Goal: Task Accomplishment & Management: Use online tool/utility

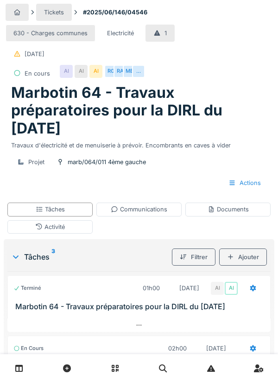
click at [141, 207] on div "Communications" at bounding box center [139, 209] width 57 height 9
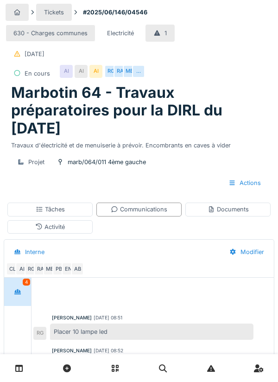
click at [227, 210] on div "Documents" at bounding box center [228, 209] width 41 height 9
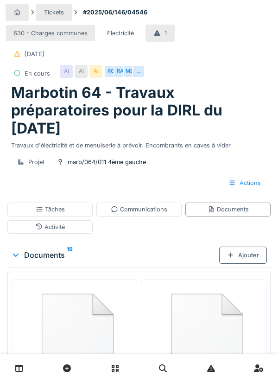
click at [243, 250] on div "Ajouter" at bounding box center [243, 255] width 48 height 17
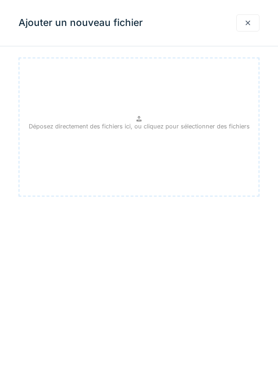
click at [149, 139] on div "Déposez directement des fichiers ici, ou cliquez pour sélectionner des fichiers" at bounding box center [139, 126] width 241 height 139
type input "**********"
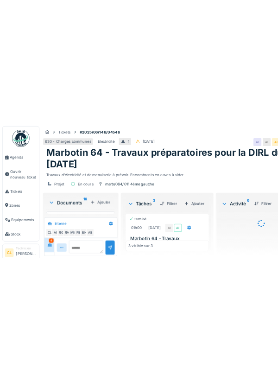
scroll to position [798, 0]
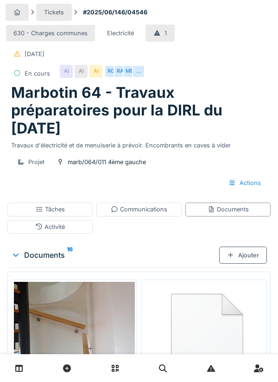
click at [52, 211] on div "Tâches" at bounding box center [50, 209] width 29 height 9
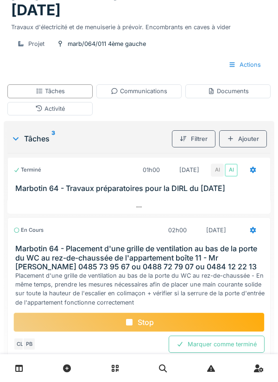
scroll to position [226, 0]
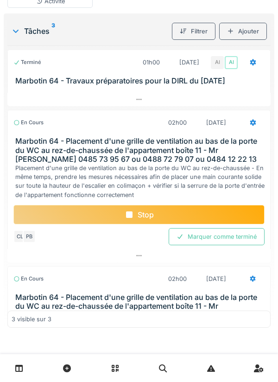
click at [143, 216] on div "Stop" at bounding box center [138, 214] width 251 height 19
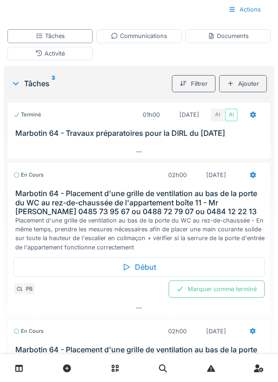
scroll to position [0, 0]
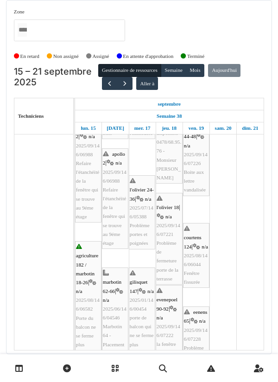
scroll to position [96, 0]
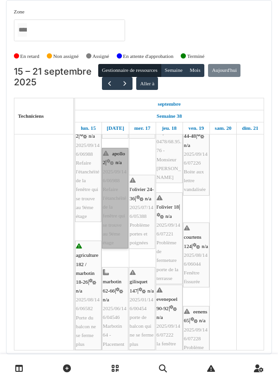
click at [112, 193] on link "apollo 2 | n/a 2025/09/146/06988 Refaire l'étanchéité de la fenêtre qui se trou…" at bounding box center [115, 198] width 26 height 101
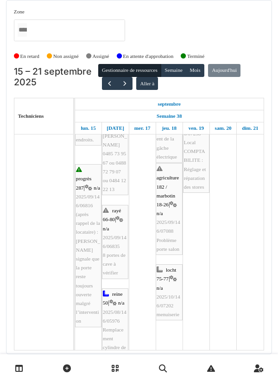
scroll to position [420, 0]
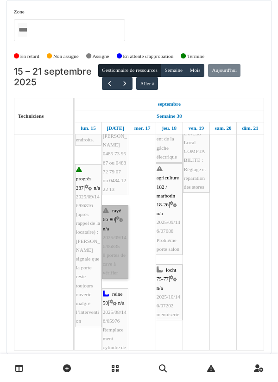
click at [115, 245] on link "rayé 66-80 | n/a 2025/09/146/06835 8 portes de cave à vérifier" at bounding box center [115, 242] width 26 height 74
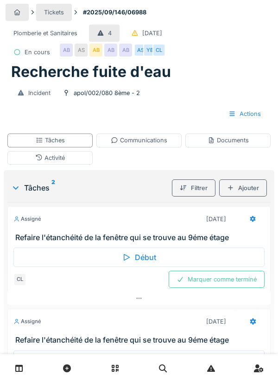
click at [63, 139] on div "Tâches" at bounding box center [50, 140] width 29 height 9
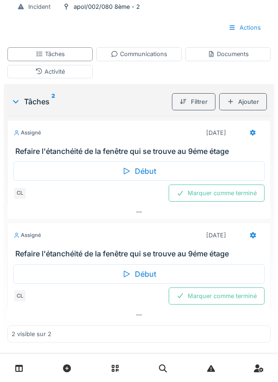
scroll to position [102, 0]
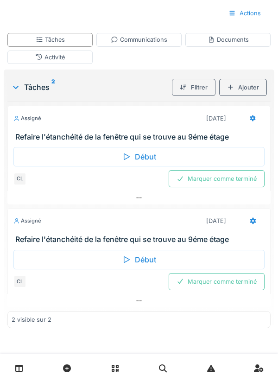
click at [145, 159] on div "Début" at bounding box center [138, 156] width 251 height 19
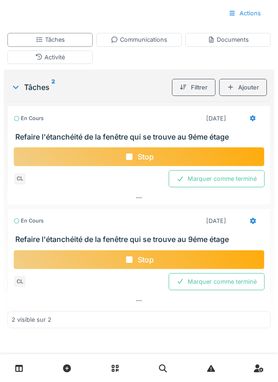
click at [133, 158] on icon at bounding box center [129, 156] width 9 height 7
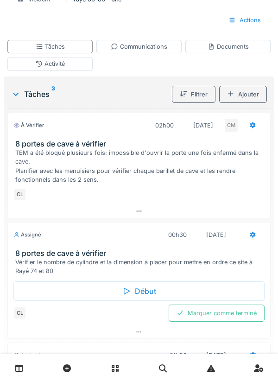
scroll to position [208, 0]
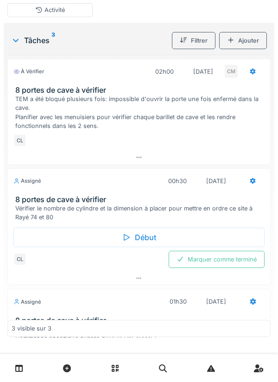
click at [135, 228] on div "Début" at bounding box center [138, 237] width 251 height 19
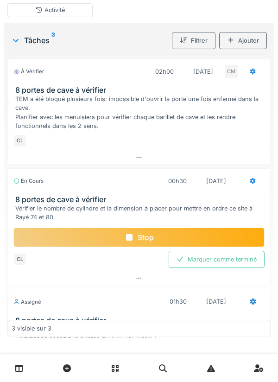
click at [145, 228] on div "Stop" at bounding box center [138, 237] width 251 height 19
